Goal: Book appointment/travel/reservation

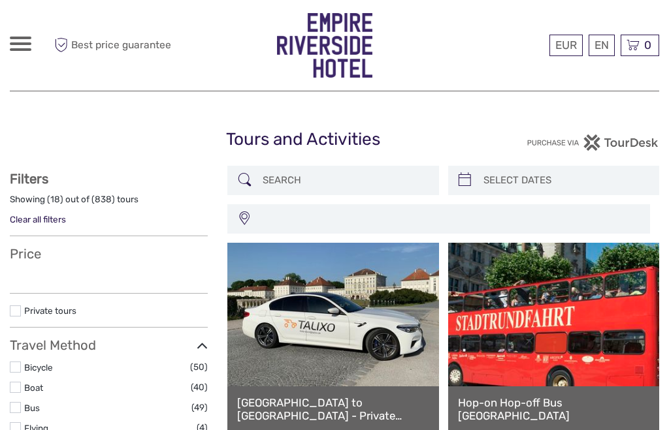
select select
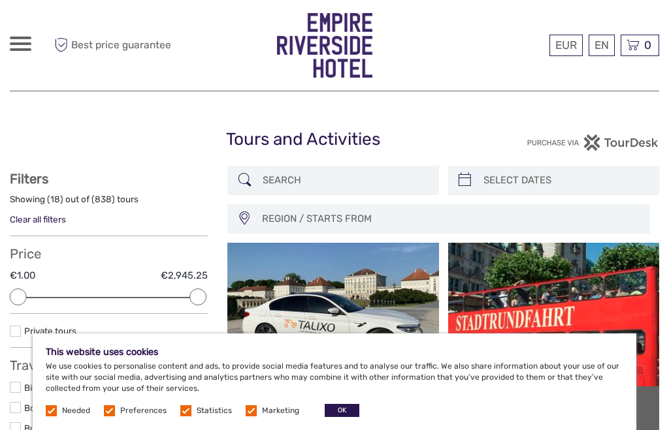
click at [334, 411] on button "OK" at bounding box center [342, 410] width 35 height 13
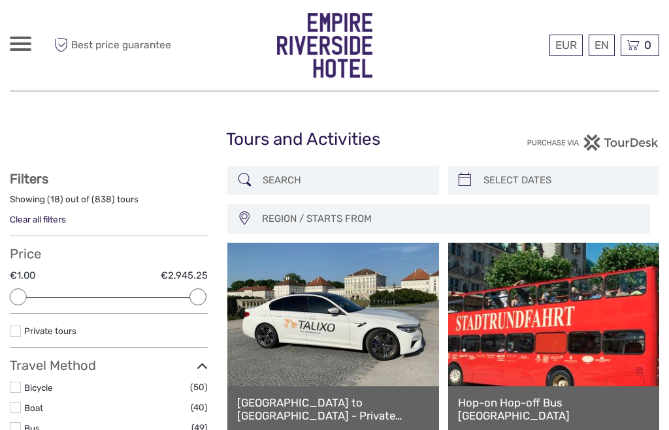
click at [0, 0] on link "EUR" at bounding box center [0, 0] width 0 height 0
click at [28, 48] on span at bounding box center [21, 49] width 22 height 3
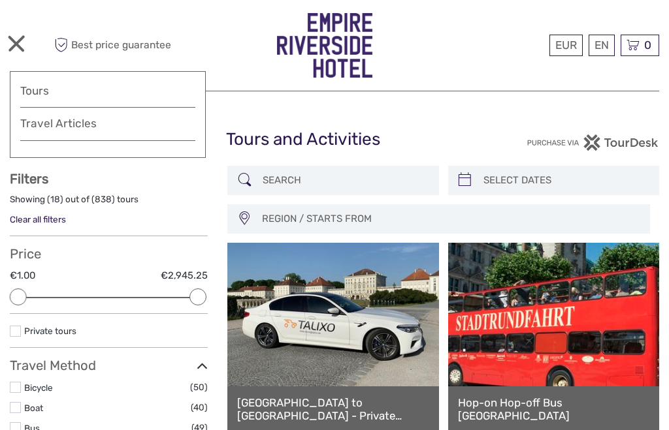
click at [17, 44] on span at bounding box center [16, 43] width 17 height 17
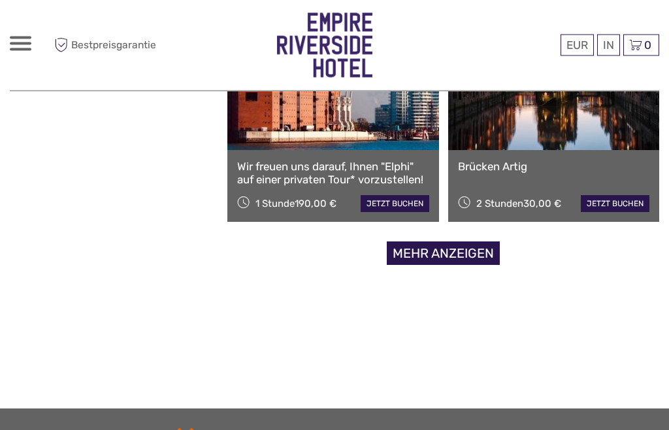
scroll to position [2034, 0]
click at [421, 257] on link "mehr anzeigen" at bounding box center [443, 254] width 113 height 24
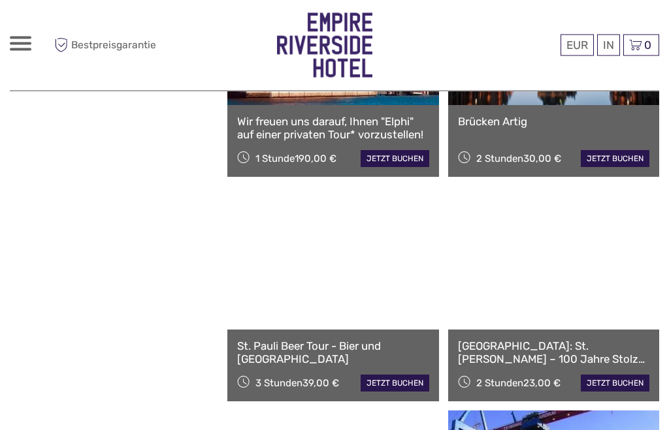
scroll to position [2080, 0]
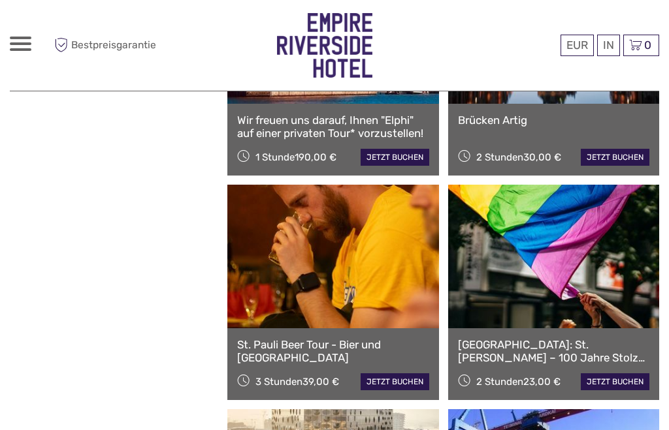
click at [133, 426] on div "Show filters Hide filters Filter Zeige (18) von ( 838 ) Touren Alle Filter lösc…" at bounding box center [118, 173] width 217 height 4175
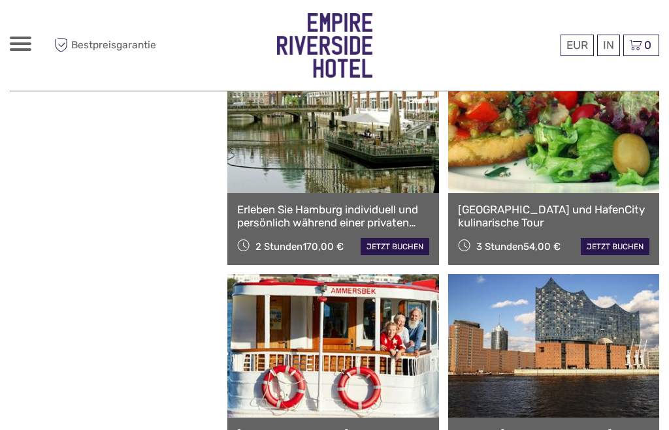
scroll to position [2889, 0]
click at [515, 208] on link "[GEOGRAPHIC_DATA] und HafenCity kulinarische Tour" at bounding box center [553, 217] width 191 height 27
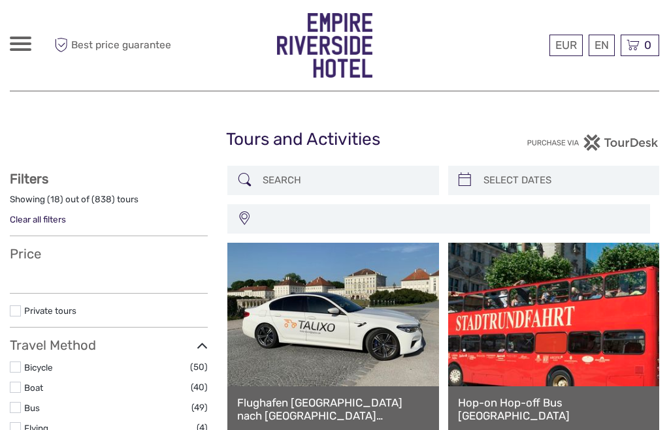
select select
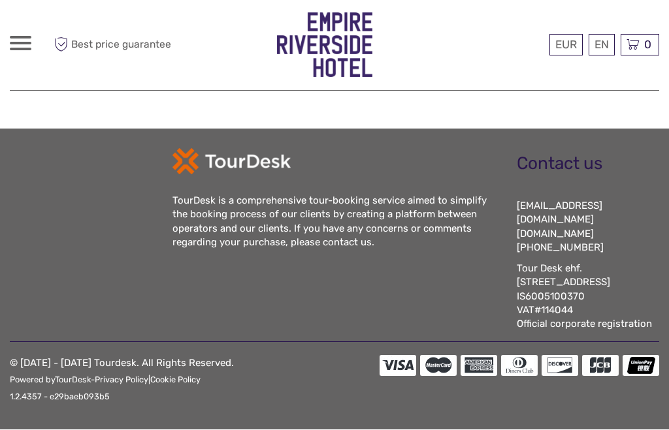
select select
